Goal: Task Accomplishment & Management: Use online tool/utility

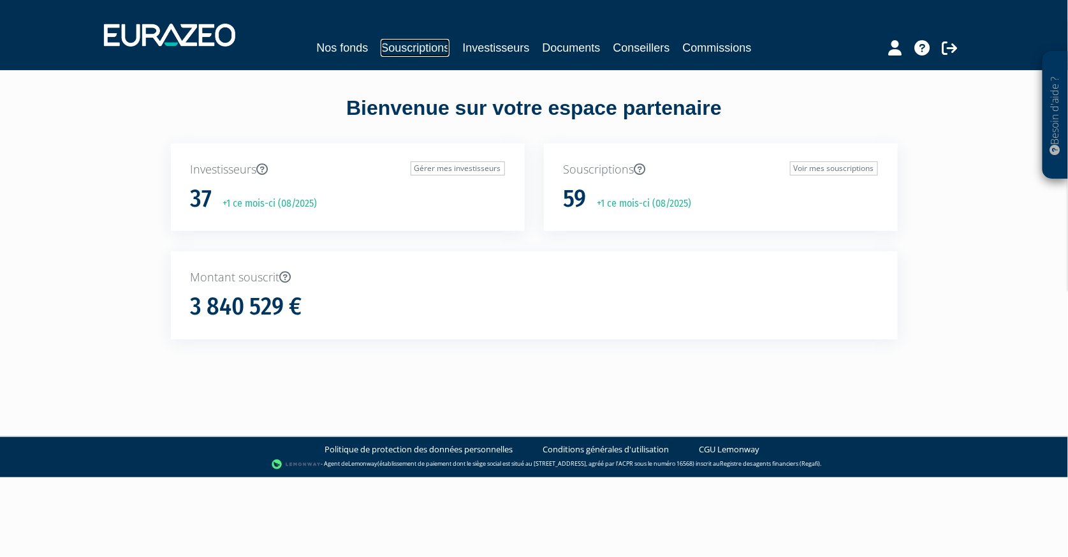
click at [400, 45] on link "Souscriptions" at bounding box center [415, 48] width 69 height 18
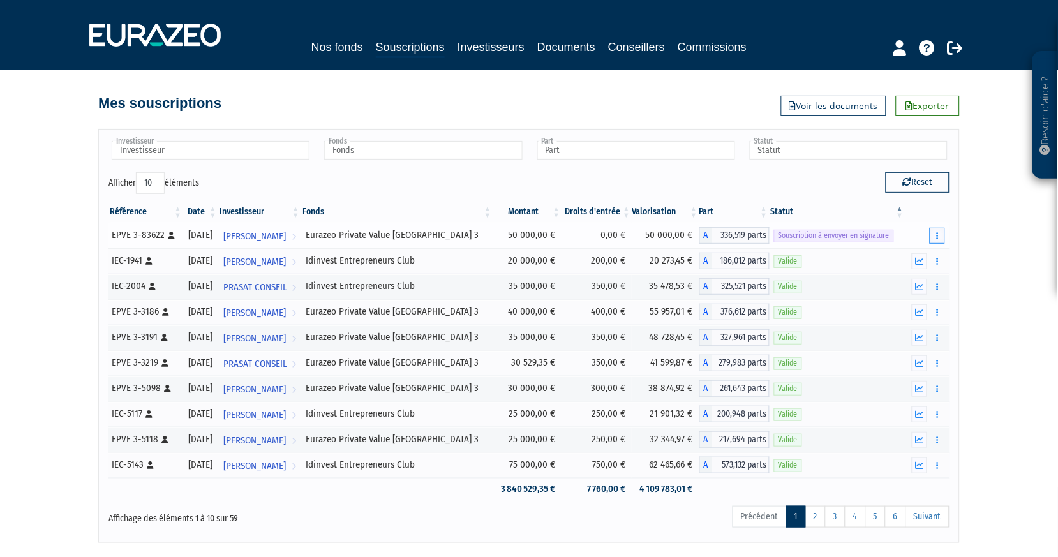
click at [936, 233] on icon "button" at bounding box center [937, 236] width 2 height 8
click at [913, 260] on link "Envoyer à signer" at bounding box center [904, 258] width 73 height 21
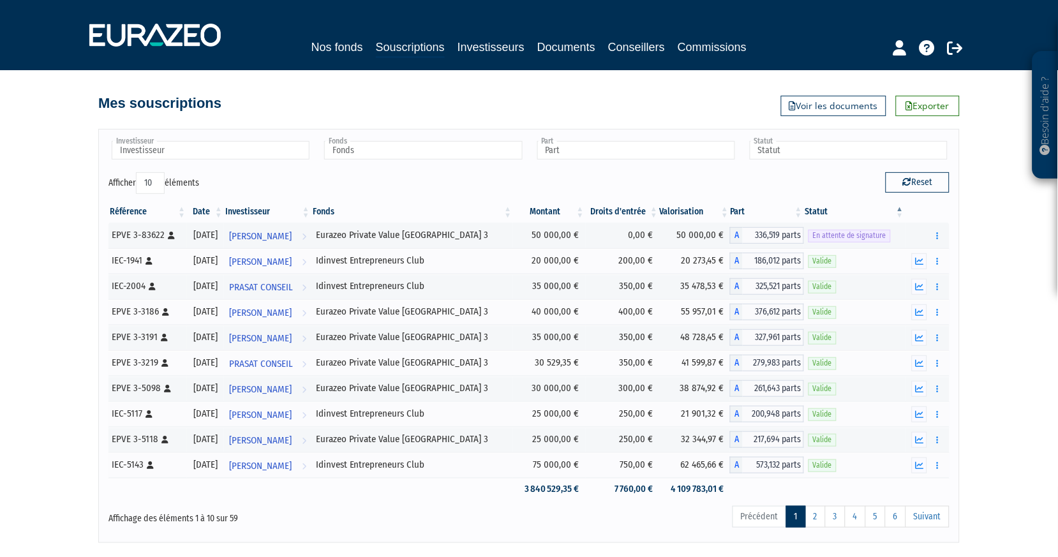
click at [66, 150] on div "Besoin d'aide ? × J'ai besoin d'aide Si vous avez une question à propos du fonc…" at bounding box center [529, 271] width 1058 height 543
